Goal: Task Accomplishment & Management: Use online tool/utility

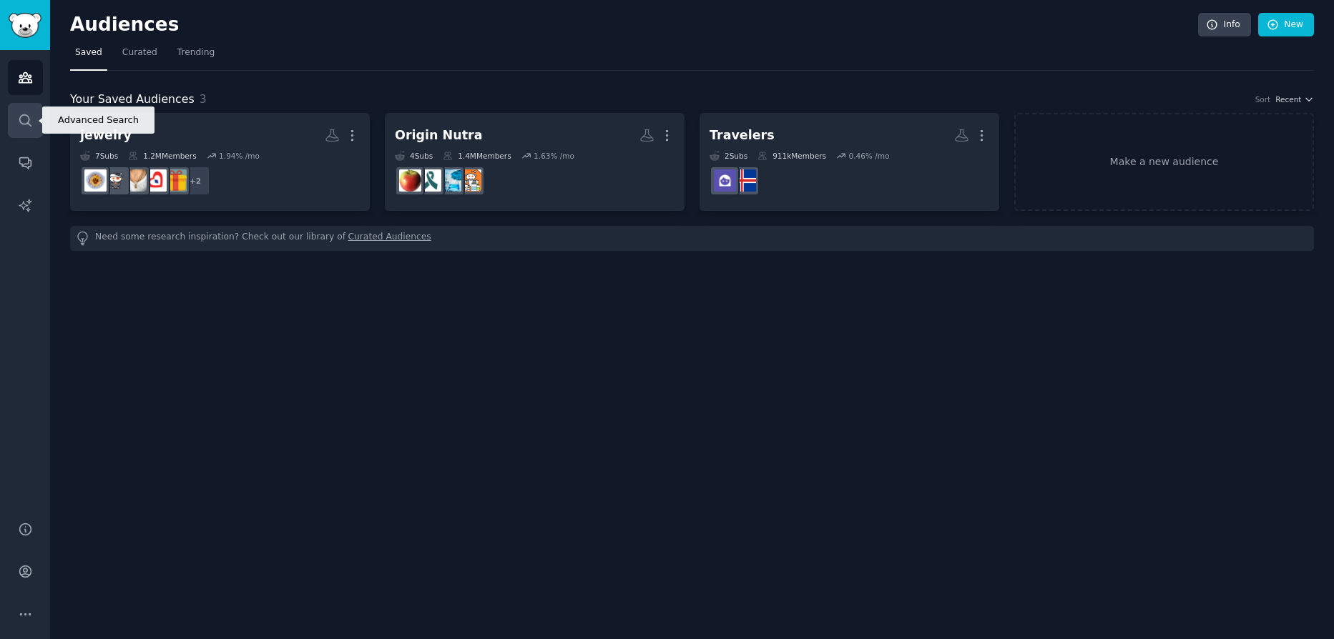
click at [16, 123] on link "Search" at bounding box center [25, 120] width 35 height 35
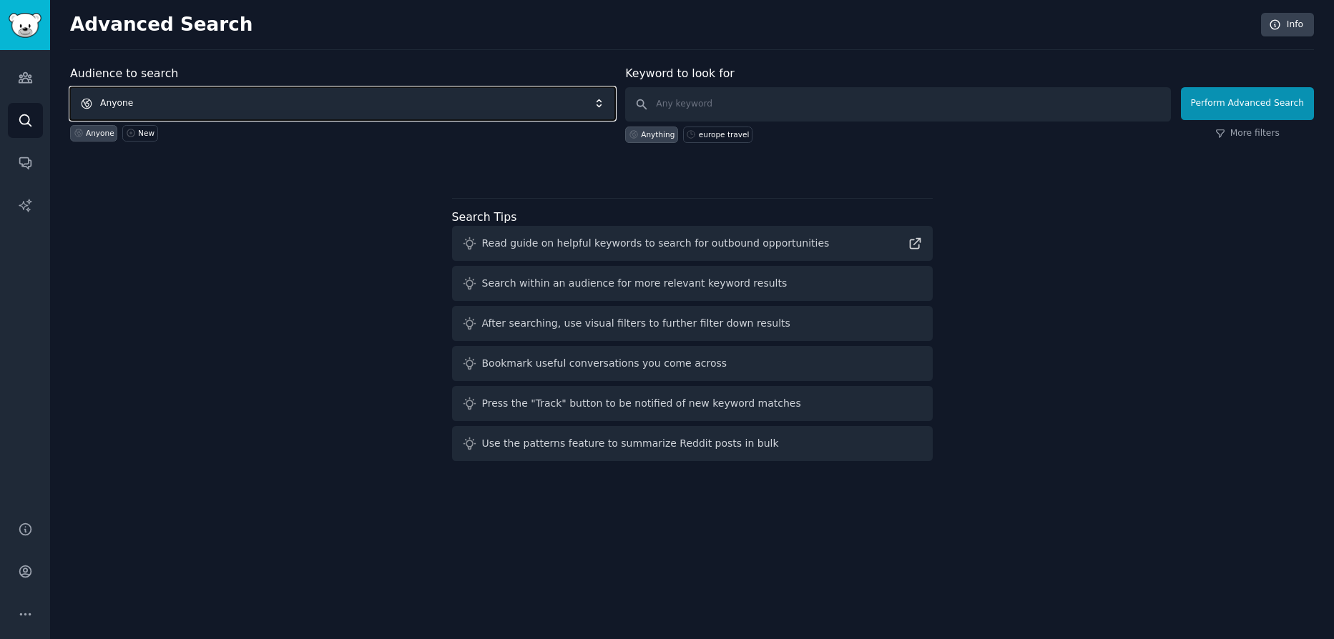
click at [295, 96] on span "Anyone" at bounding box center [342, 103] width 545 height 33
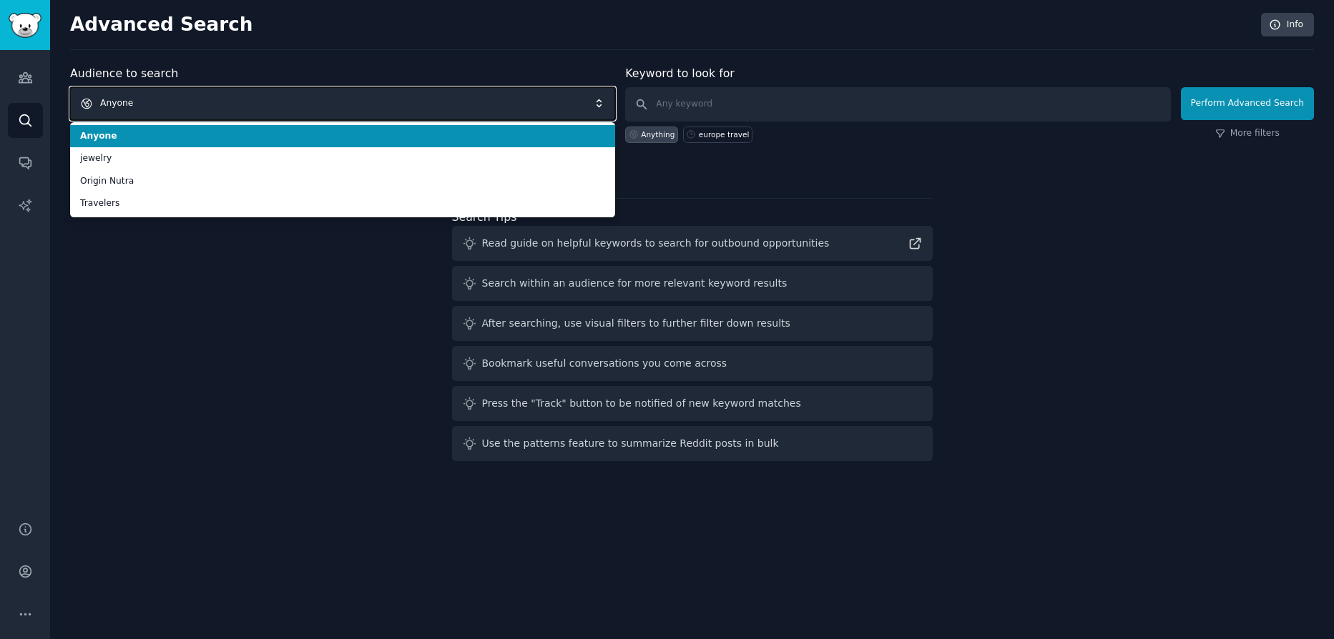
click at [250, 91] on span "Anyone" at bounding box center [342, 103] width 545 height 33
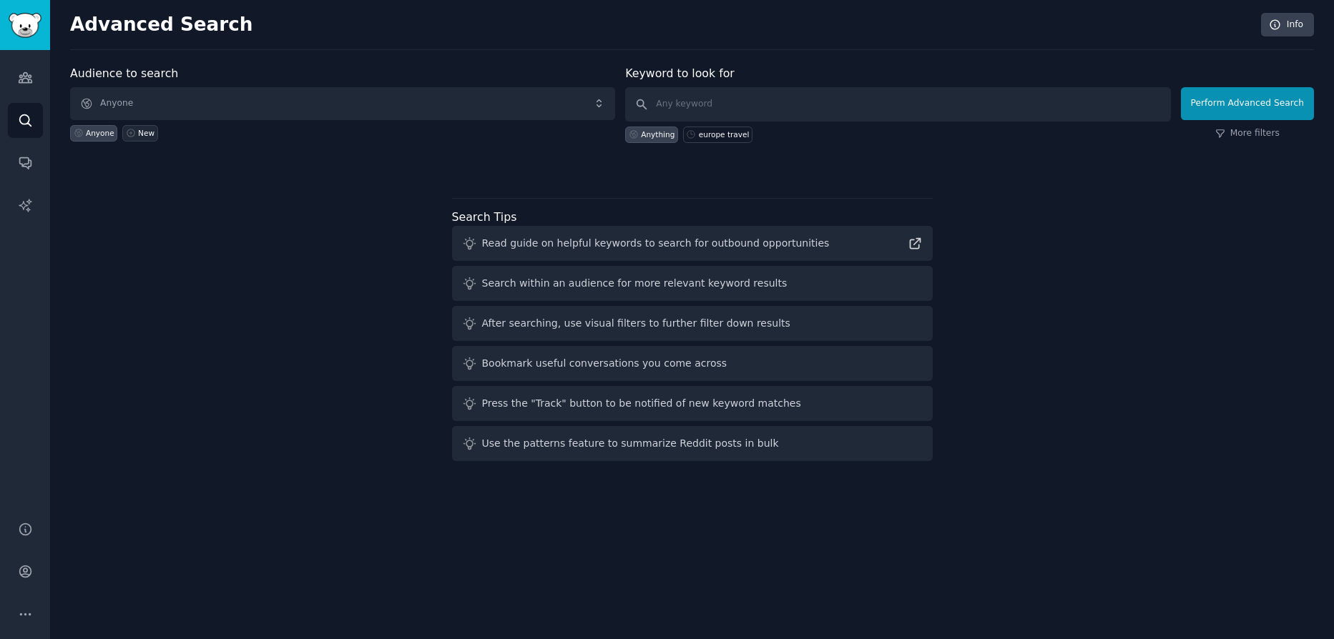
click at [139, 132] on div "New" at bounding box center [146, 133] width 16 height 10
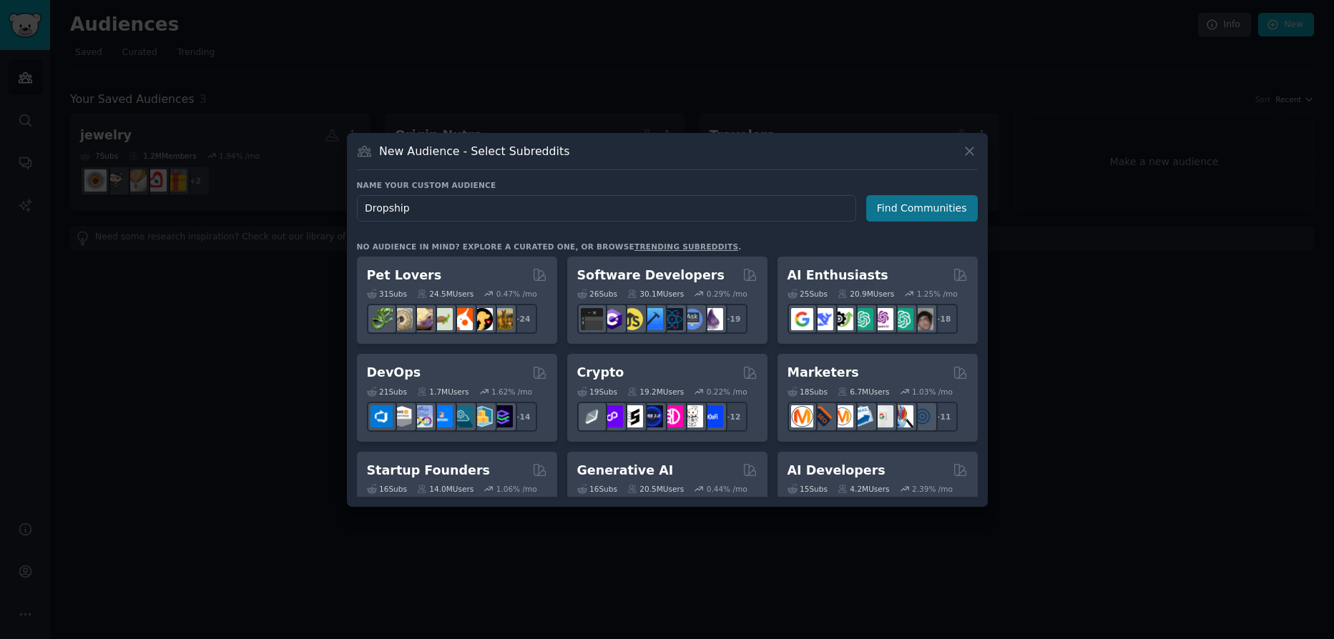
type input "Dropship"
click at [915, 212] on button "Find Communities" at bounding box center [922, 208] width 112 height 26
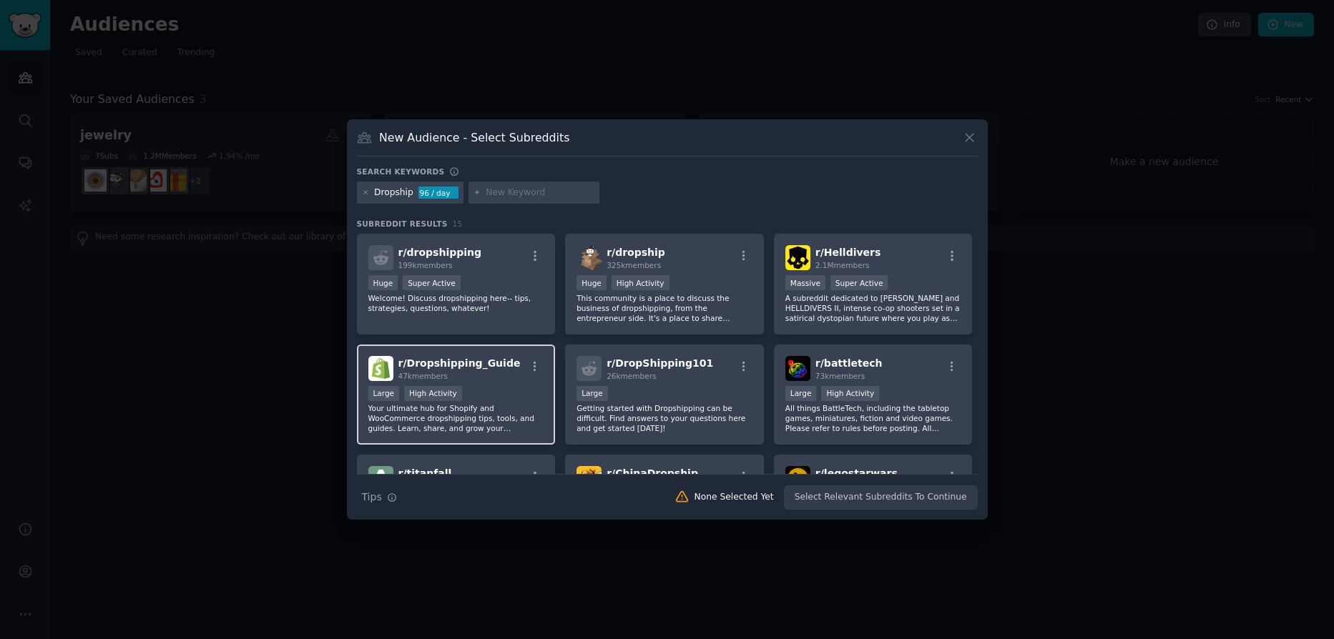
click at [465, 365] on span "r/ Dropshipping_Guide" at bounding box center [459, 363] width 122 height 11
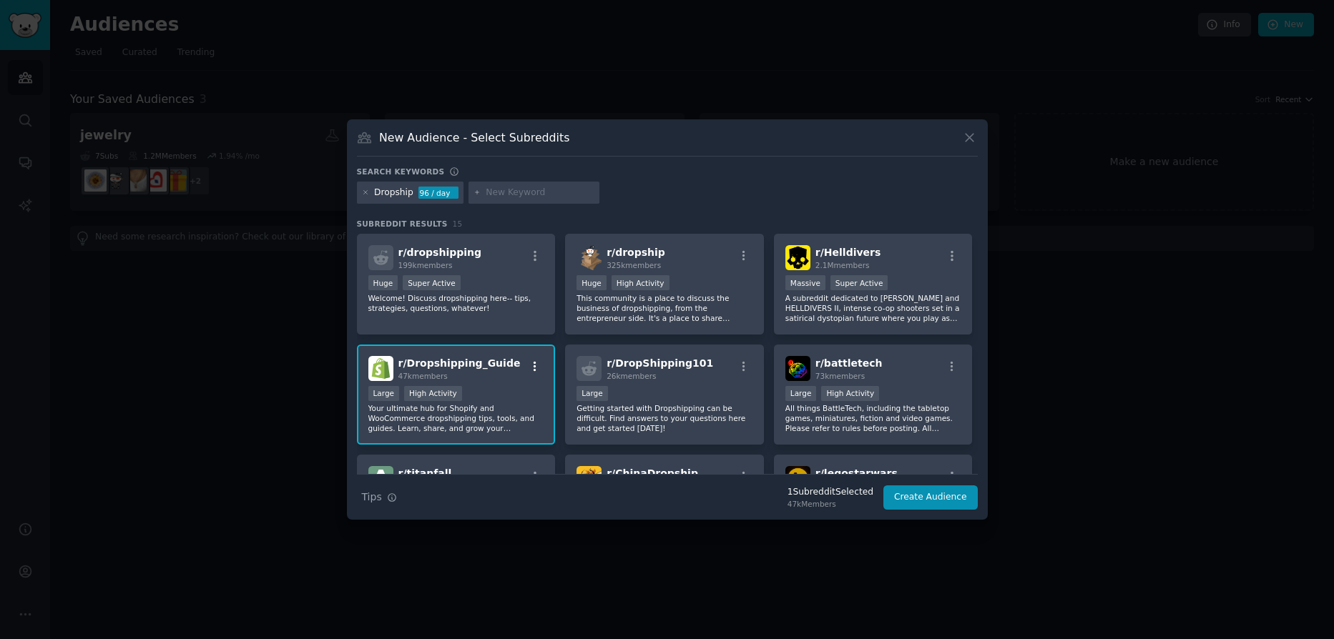
click at [536, 365] on icon "button" at bounding box center [534, 366] width 13 height 13
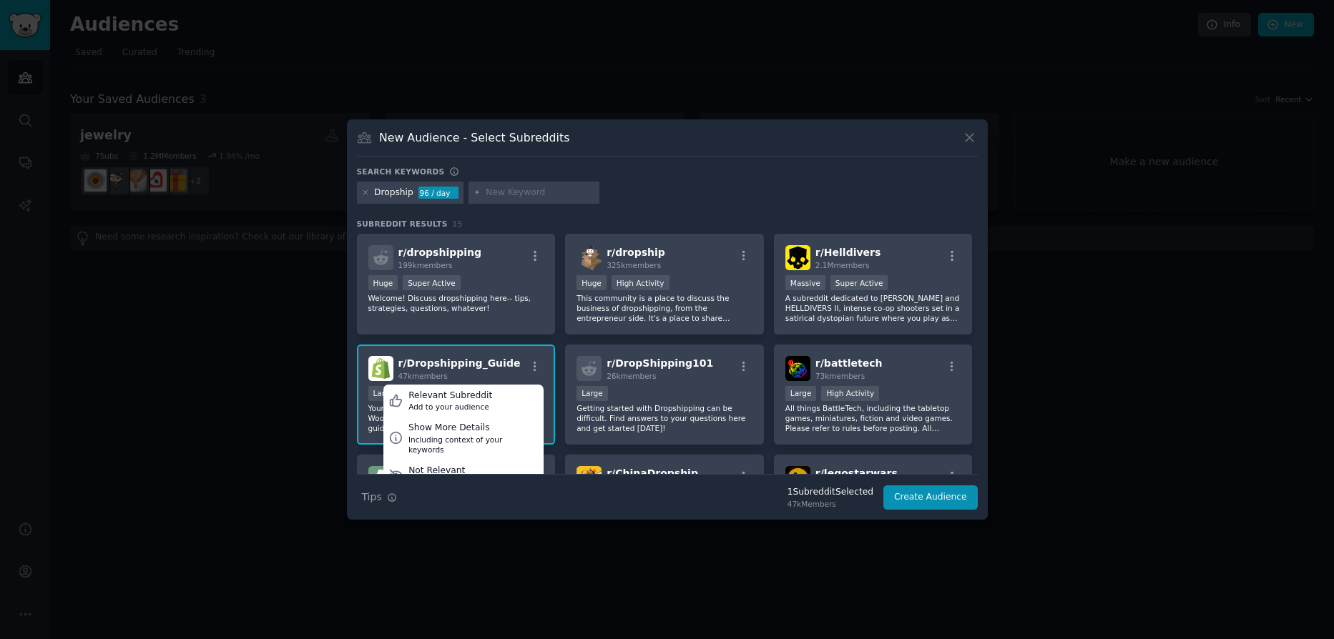
click at [320, 405] on div at bounding box center [667, 319] width 1334 height 639
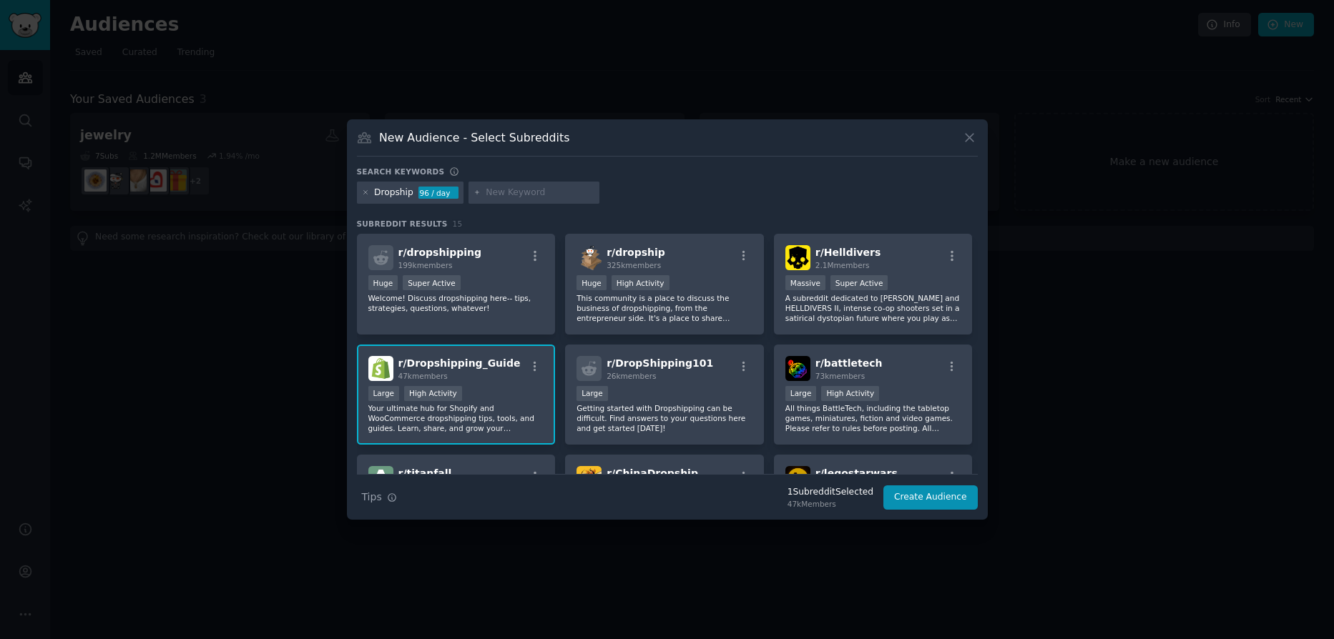
click at [496, 196] on input "text" at bounding box center [539, 193] width 109 height 13
type input "Shopify"
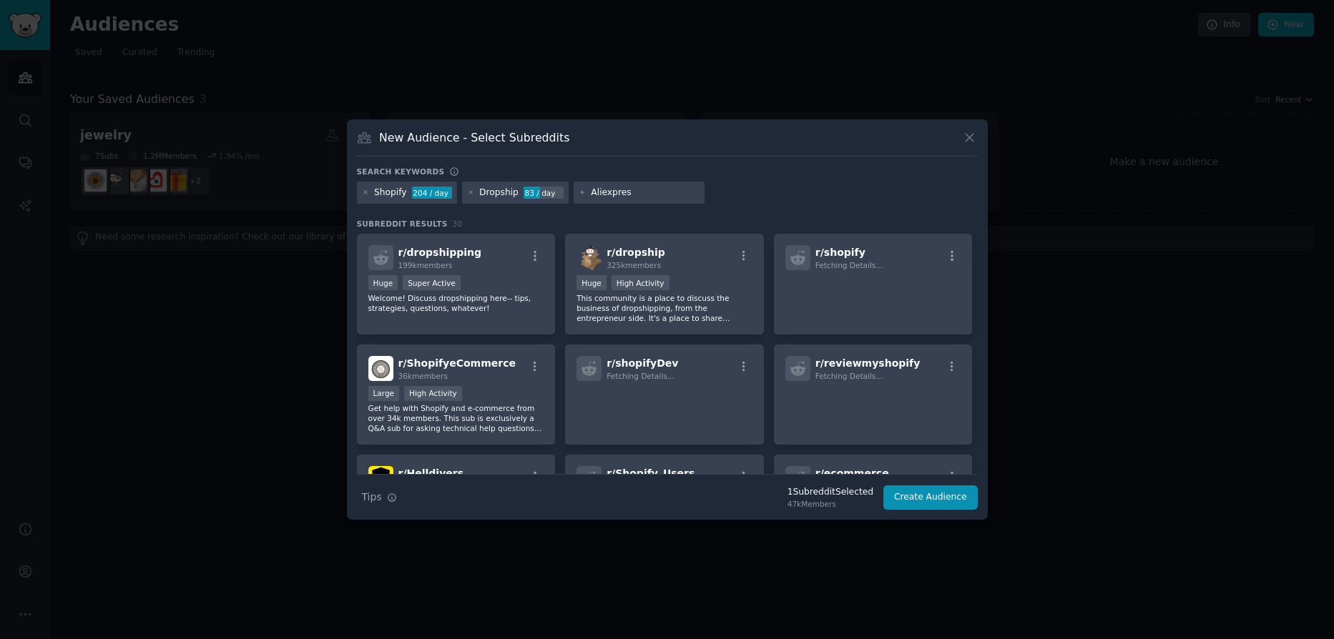
type input "Aliexpress"
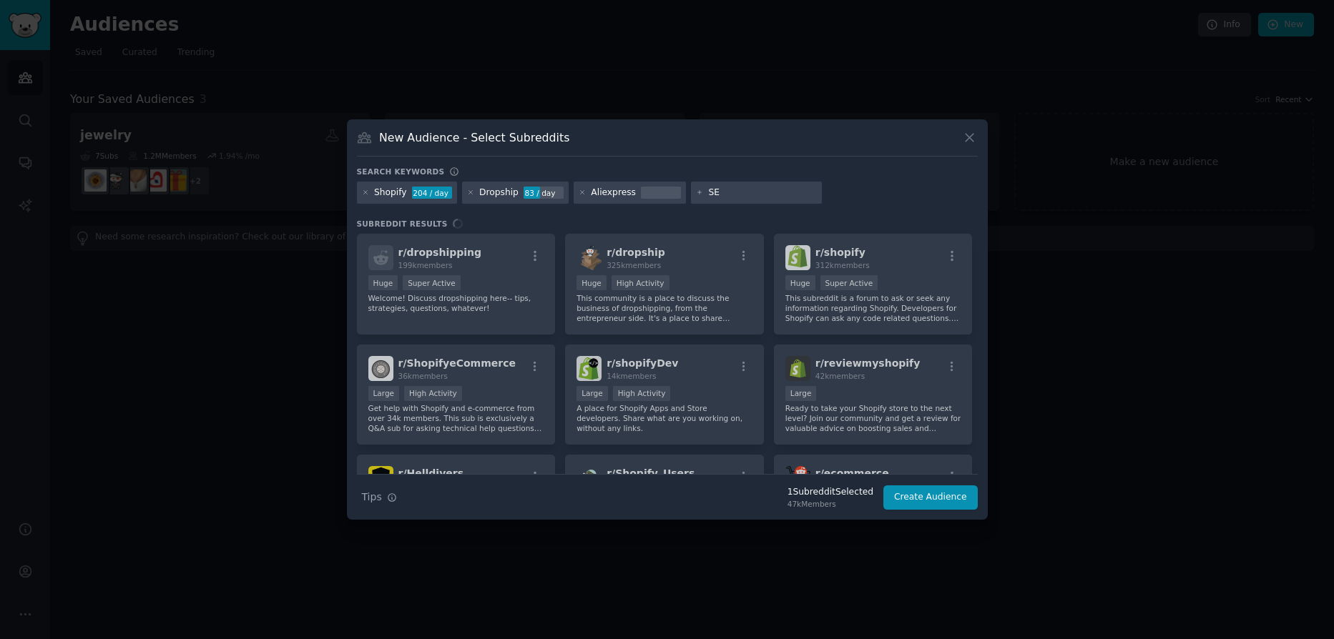
type input "SEO"
click at [754, 156] on div "New Audience - Select Subreddits" at bounding box center [667, 142] width 621 height 27
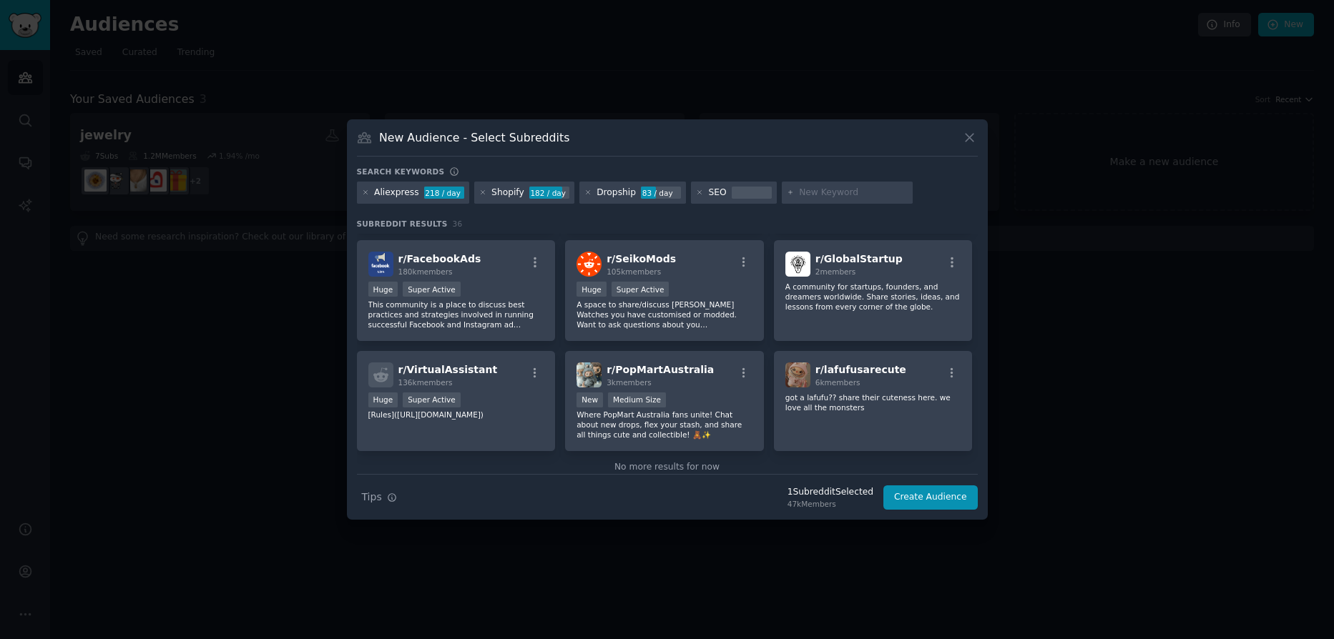
scroll to position [1125, 0]
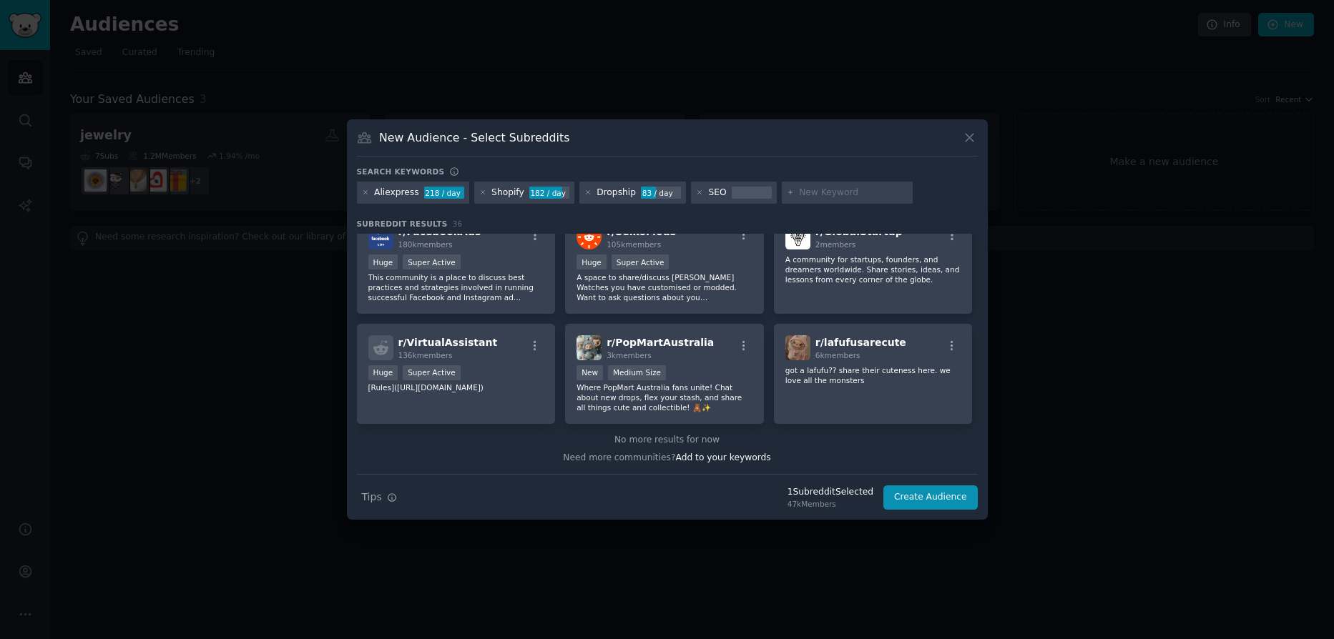
click at [731, 194] on div at bounding box center [751, 193] width 40 height 13
click at [393, 199] on div "Aliexpress 218 / day" at bounding box center [413, 193] width 112 height 23
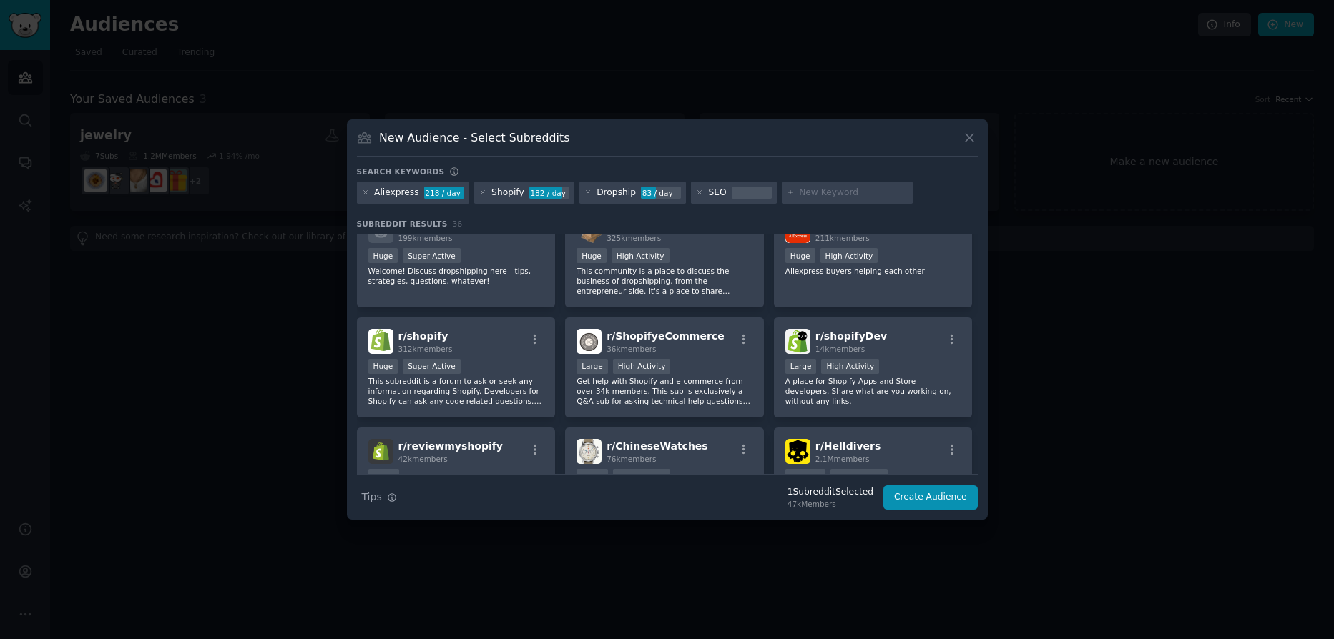
scroll to position [0, 0]
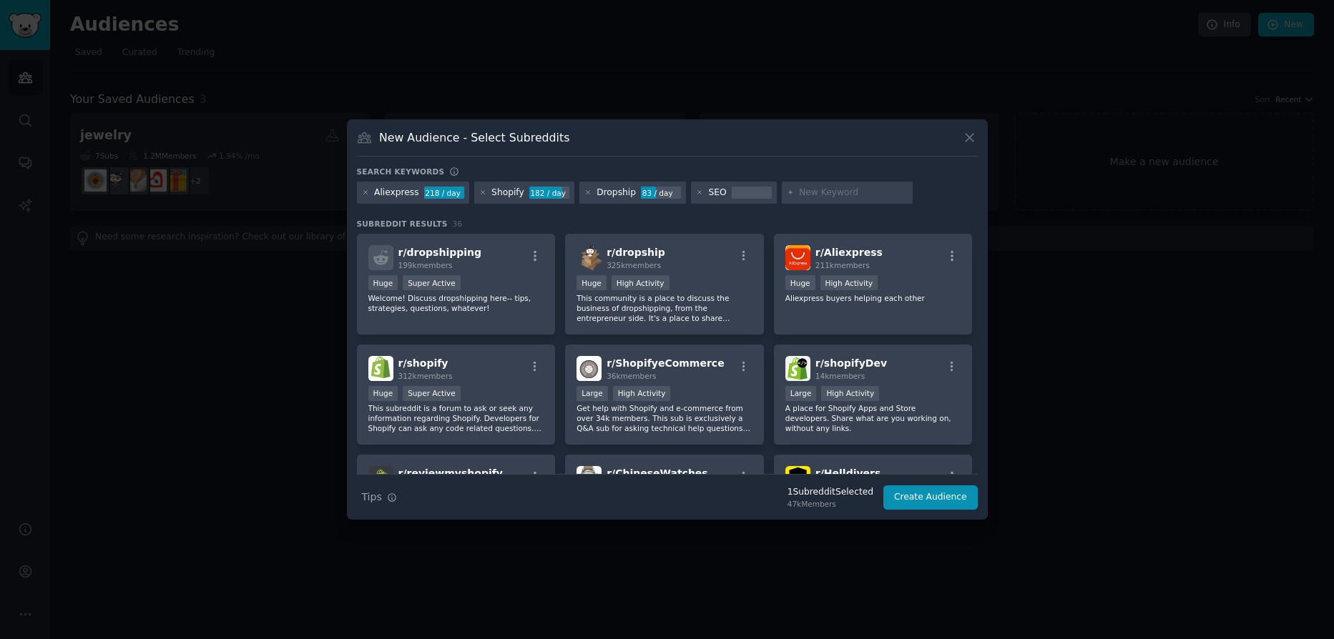
click at [743, 194] on div at bounding box center [751, 193] width 40 height 13
click at [696, 195] on icon at bounding box center [700, 193] width 8 height 8
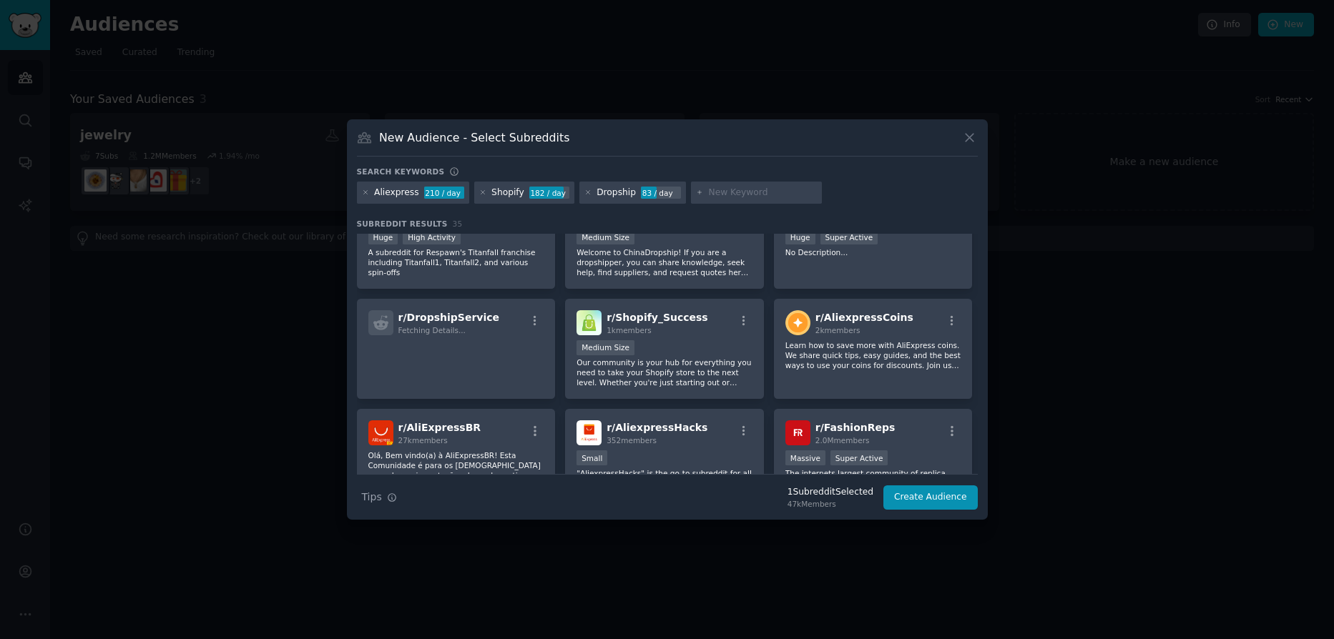
scroll to position [22, 0]
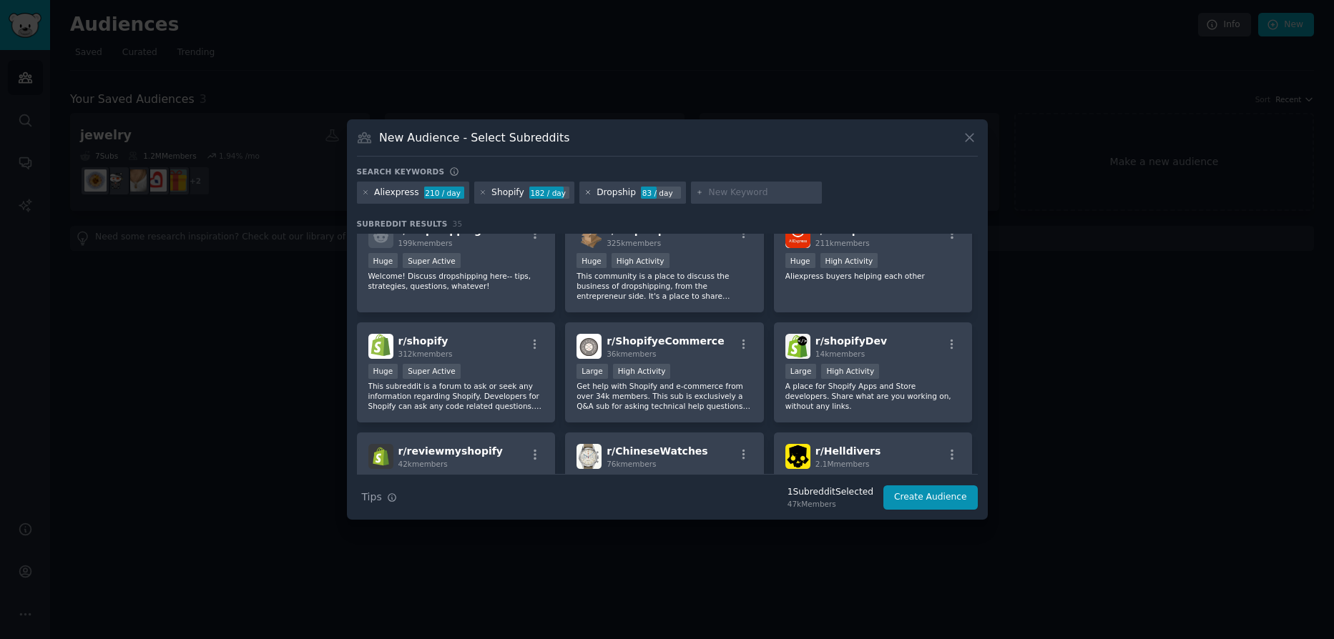
click at [584, 196] on icon at bounding box center [588, 193] width 8 height 8
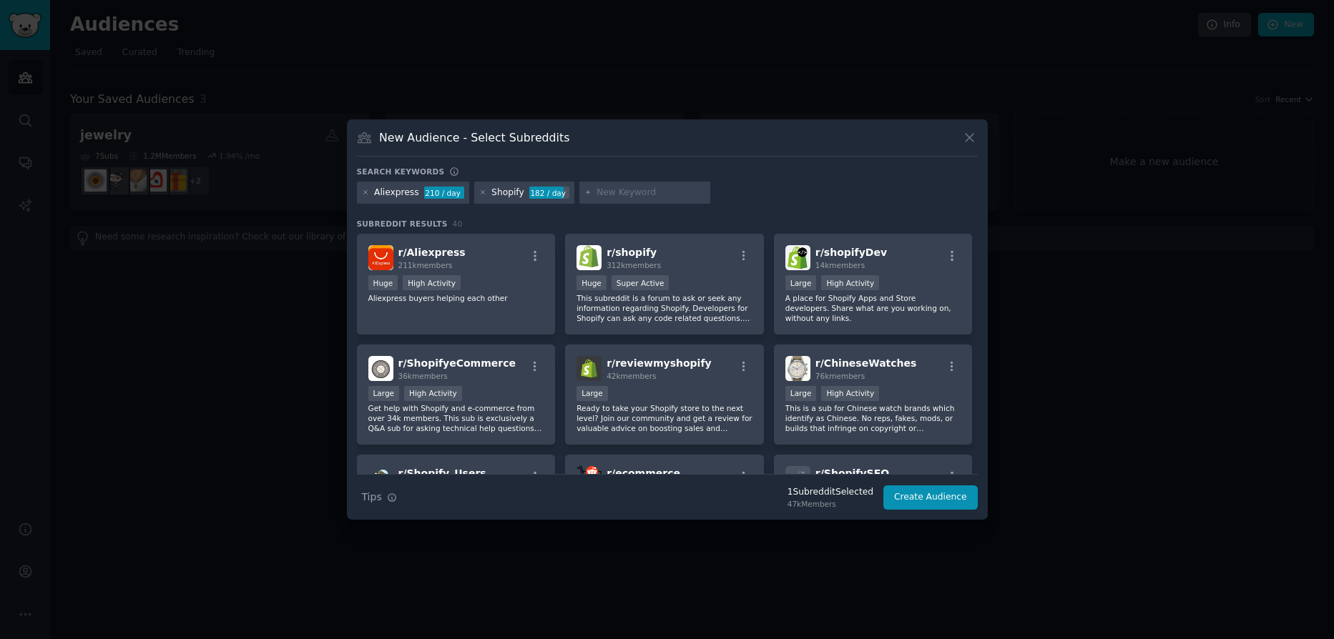
click at [597, 189] on input "text" at bounding box center [650, 193] width 109 height 13
type input "SEO"
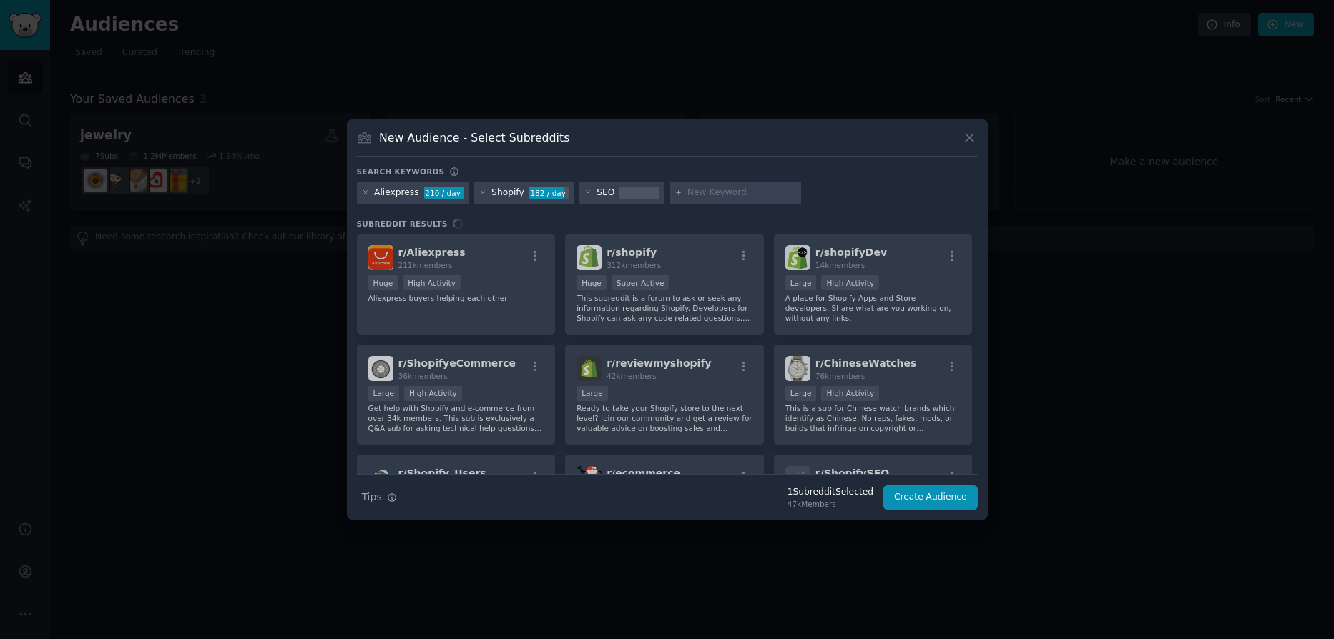
click at [636, 214] on div "Search keywords Try a 2-4 keywords your audience might mention Aliexpress 210 /…" at bounding box center [667, 339] width 621 height 344
click at [480, 192] on icon at bounding box center [482, 193] width 4 height 4
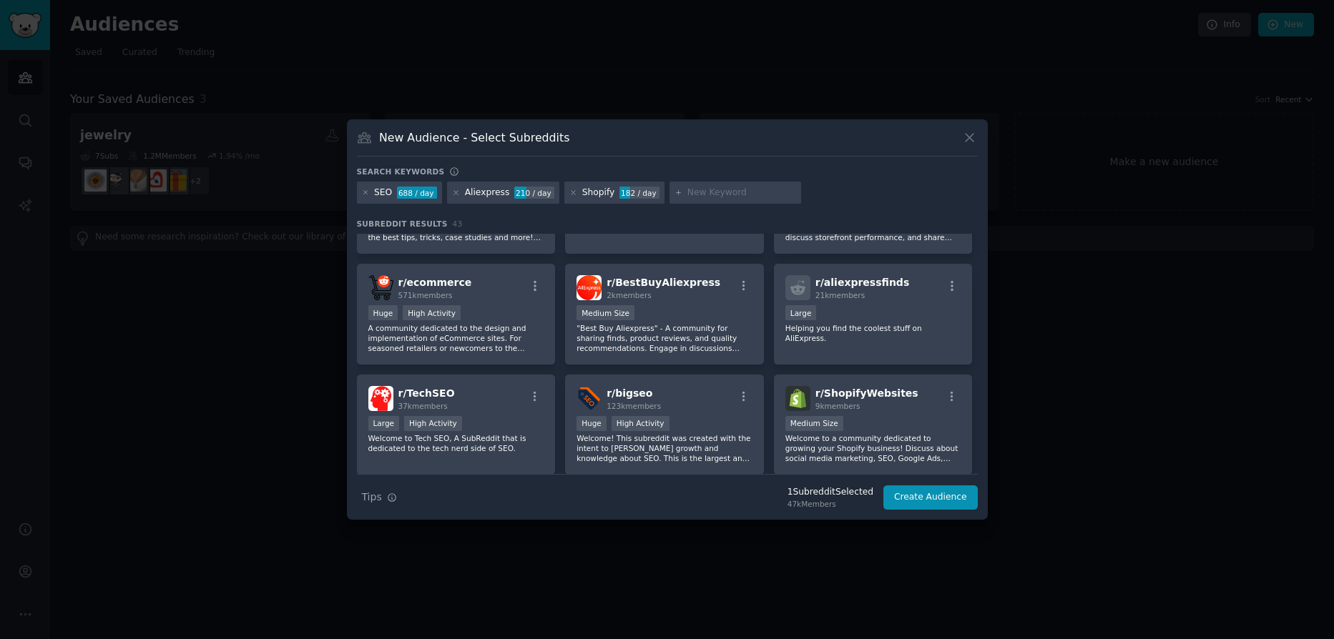
scroll to position [480, 0]
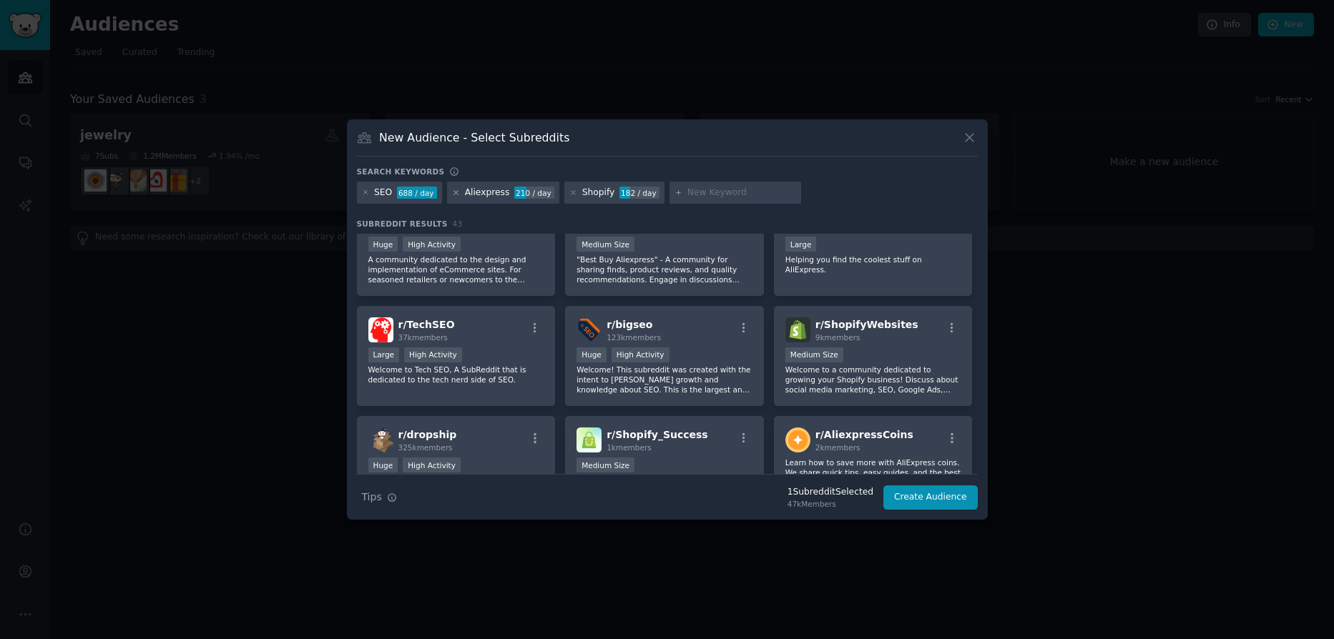
click at [455, 193] on icon at bounding box center [456, 193] width 8 height 8
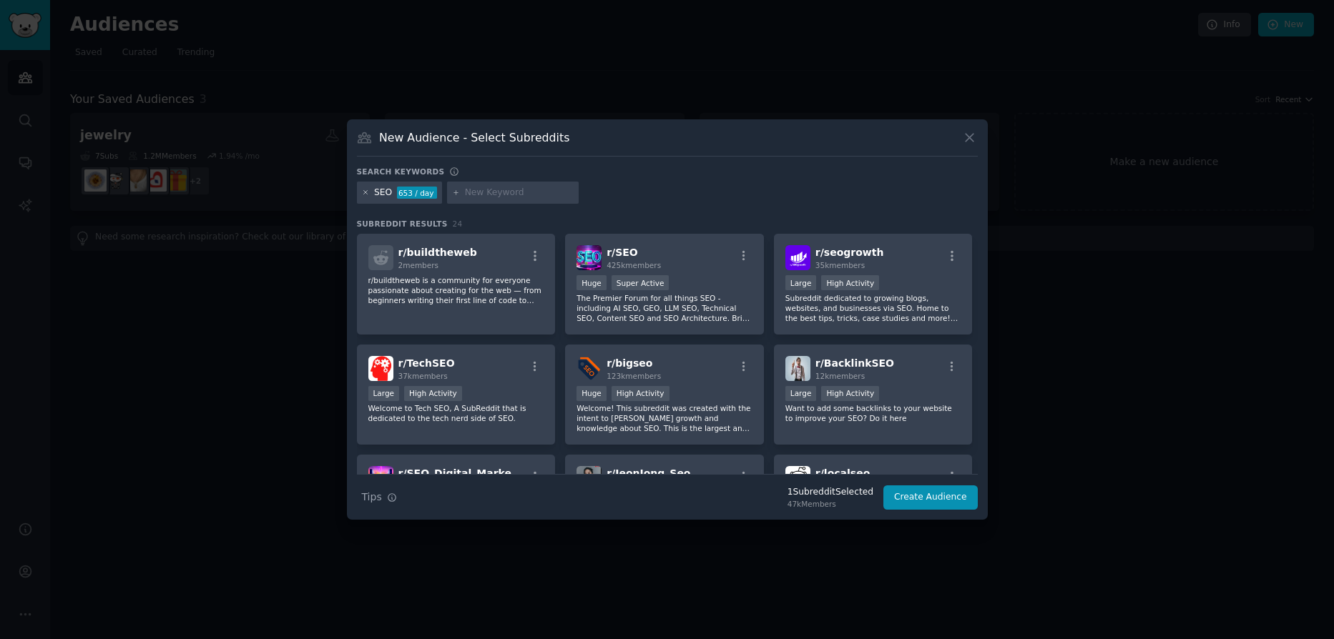
click at [365, 192] on icon at bounding box center [366, 193] width 8 height 8
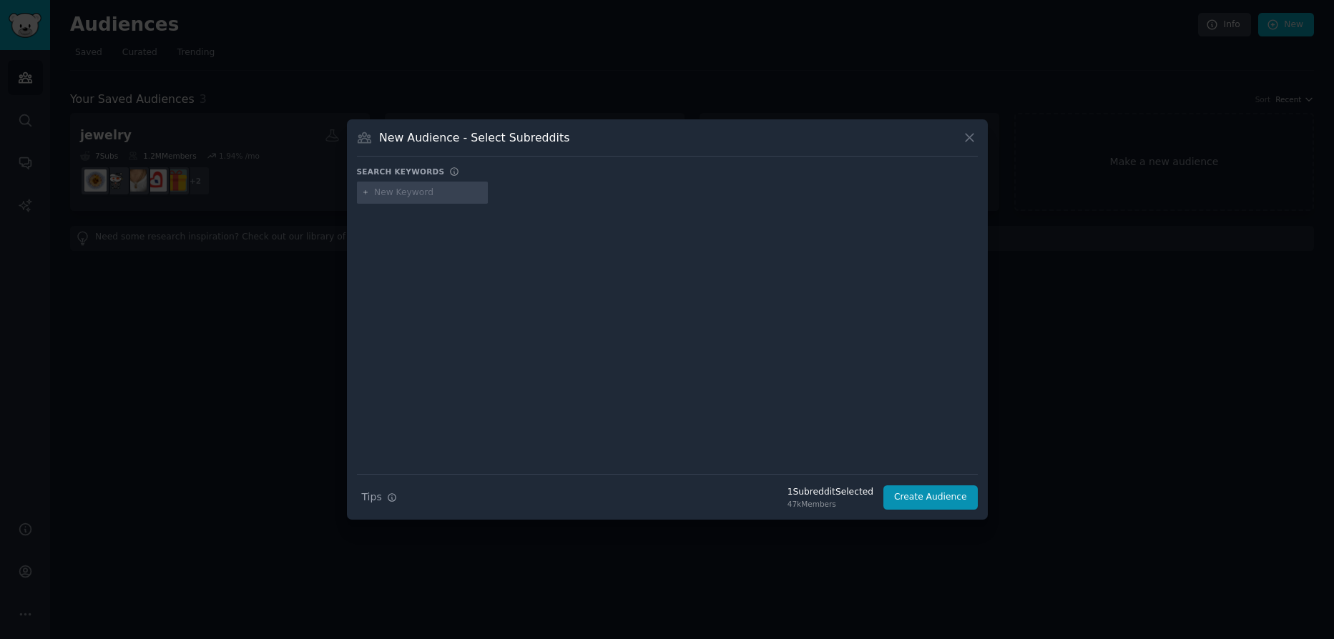
click at [399, 196] on input "text" at bounding box center [428, 193] width 109 height 13
type input "Product listing"
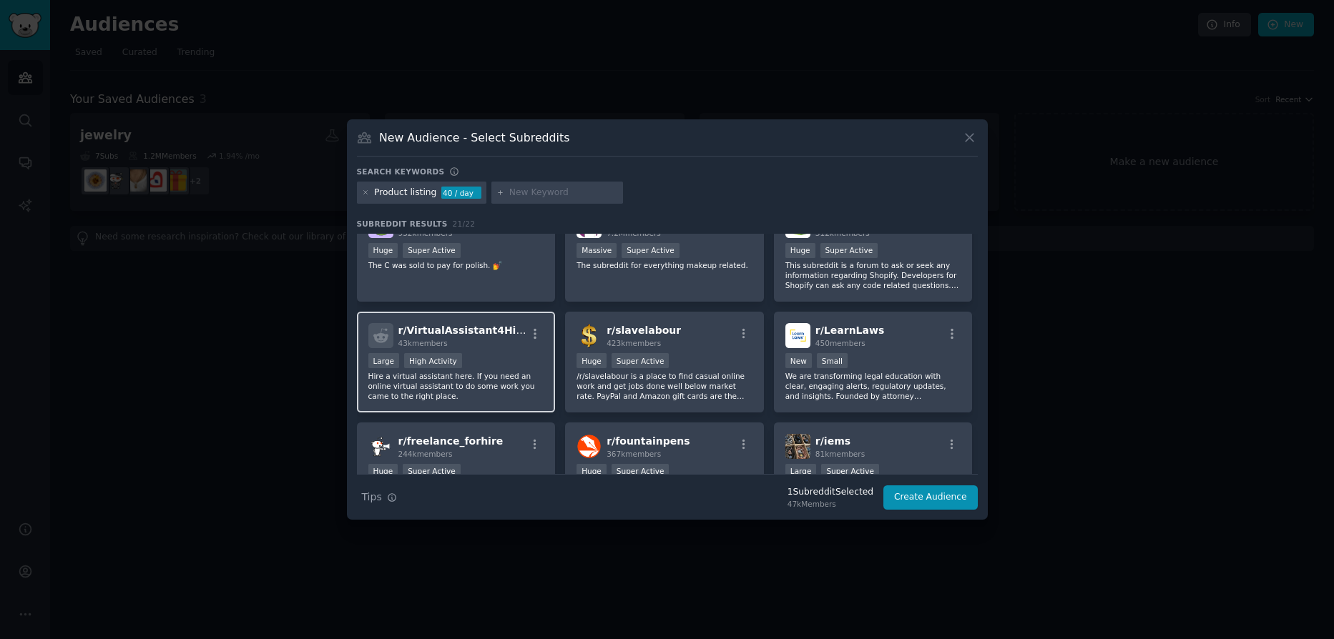
scroll to position [480, 0]
